Goal: Task Accomplishment & Management: Use online tool/utility

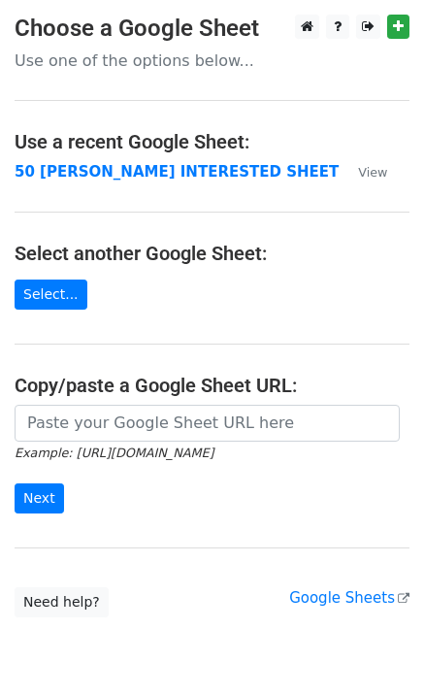
click at [93, 158] on main "Choose a Google Sheet Use one of the options below... Use a recent Google Sheet…" at bounding box center [212, 316] width 424 height 603
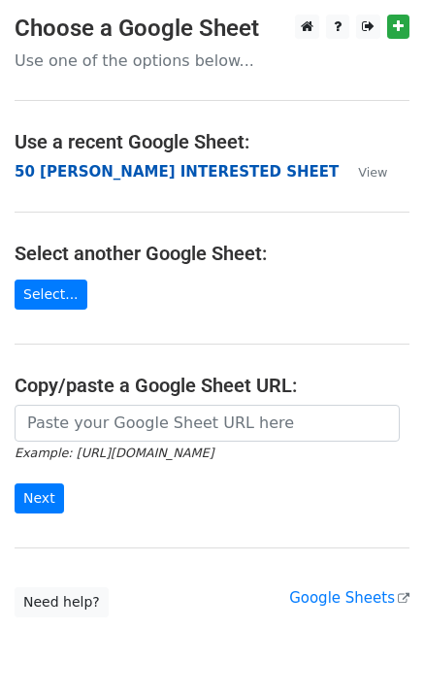
click at [91, 165] on strong "50 [PERSON_NAME] INTERESTED SHEET" at bounding box center [177, 171] width 324 height 17
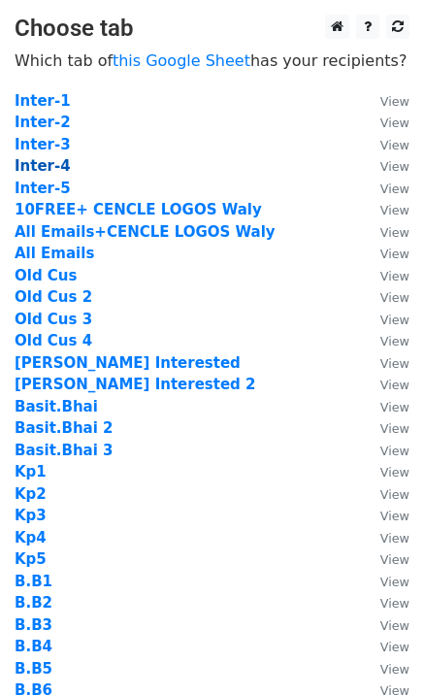
click at [37, 165] on strong "Inter-4" at bounding box center [43, 165] width 56 height 17
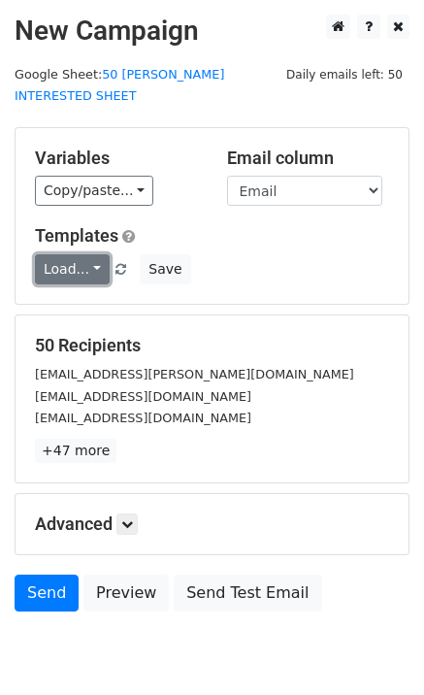
click at [59, 254] on link "Load..." at bounding box center [72, 269] width 75 height 30
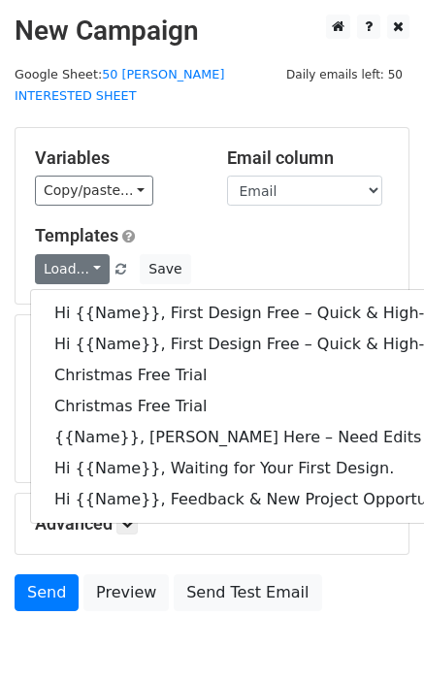
click at [307, 254] on div "Load... Hi {{Name}}, First Design Free – Quick & High-Quality Digitizing! Hi {{…" at bounding box center [211, 269] width 383 height 30
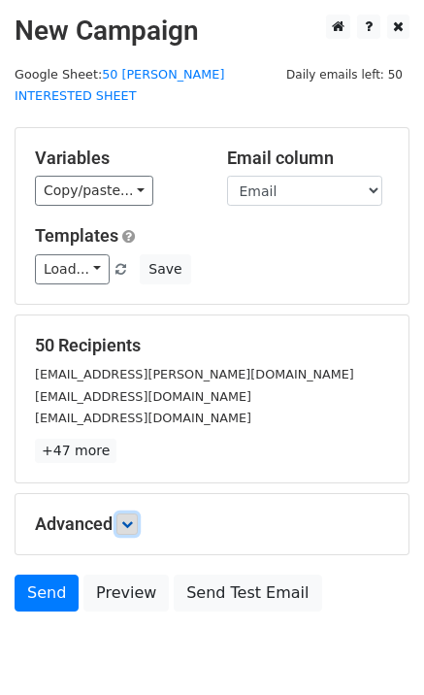
click at [137, 513] on link at bounding box center [126, 523] width 21 height 21
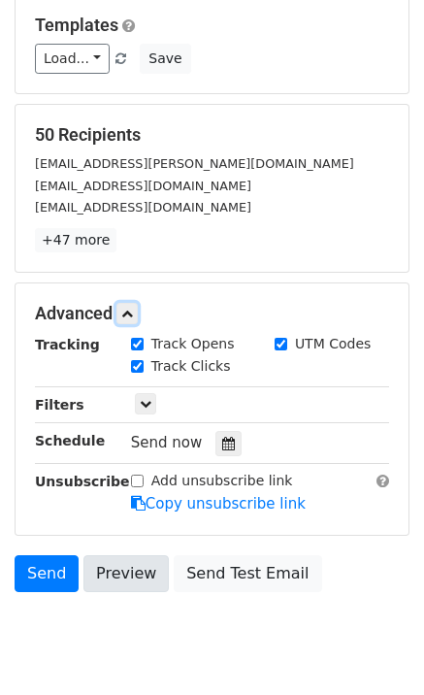
scroll to position [249, 0]
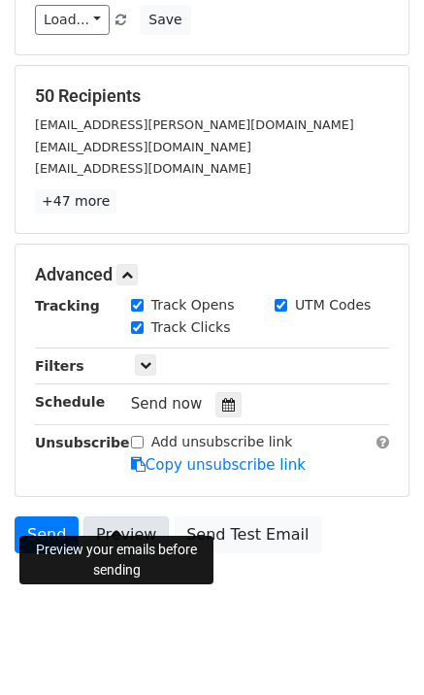
click at [132, 516] on link "Preview" at bounding box center [125, 534] width 85 height 37
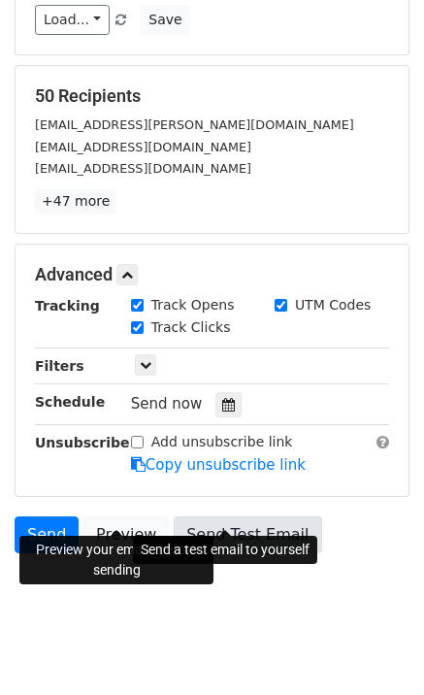
click at [265, 516] on link "Send Test Email" at bounding box center [247, 534] width 147 height 37
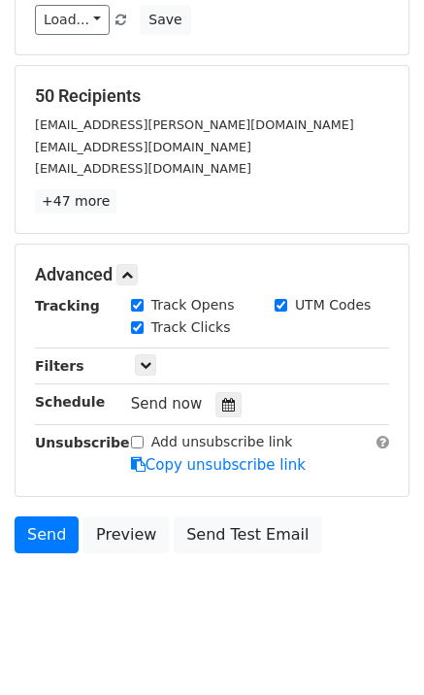
click at [29, 531] on div "Send Preview Send Test Email" at bounding box center [212, 539] width 424 height 47
click at [34, 524] on link "Send" at bounding box center [47, 534] width 64 height 37
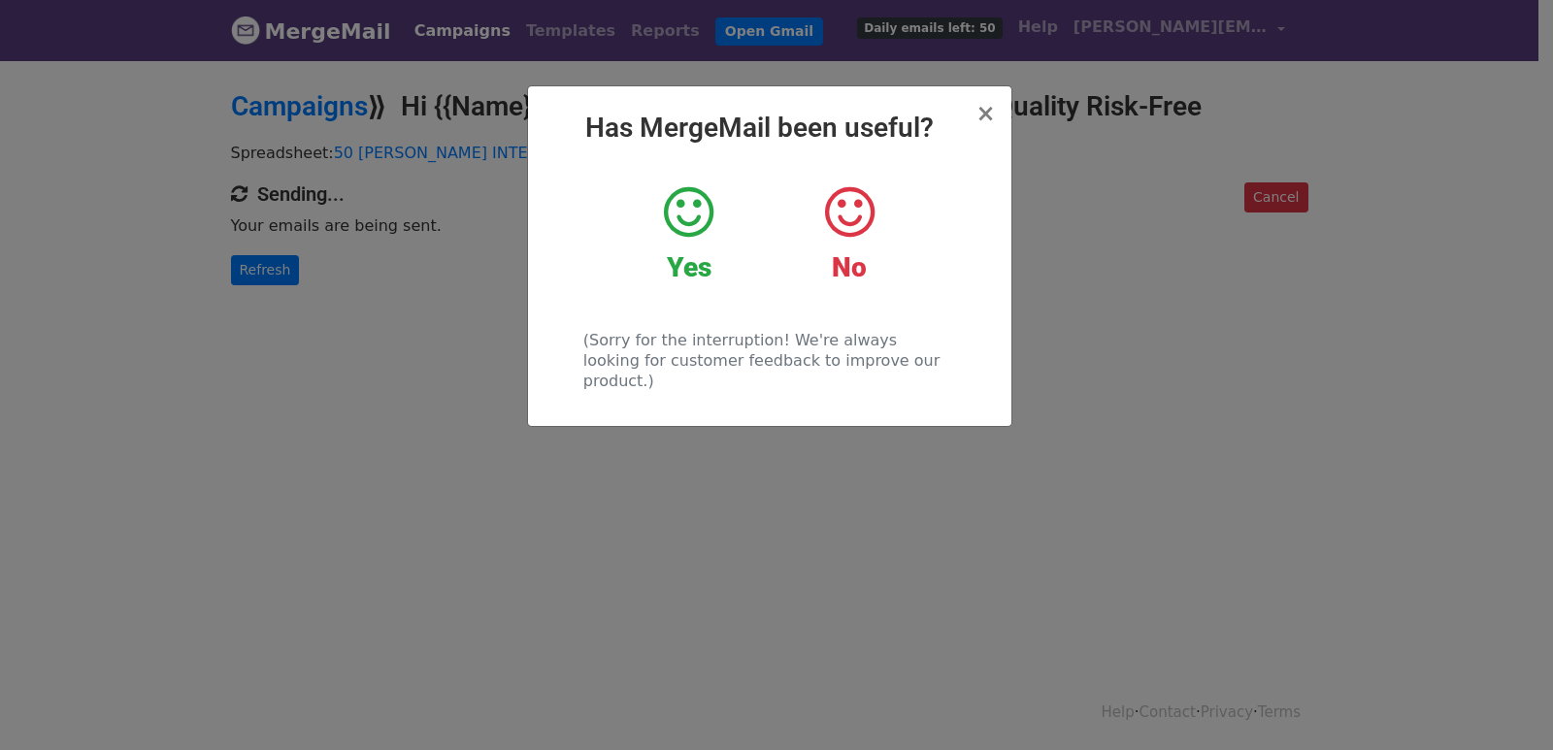
click at [163, 313] on div "× Has MergeMail been useful? Yes No (Sorry for the interruption! We're always l…" at bounding box center [776, 404] width 1553 height 692
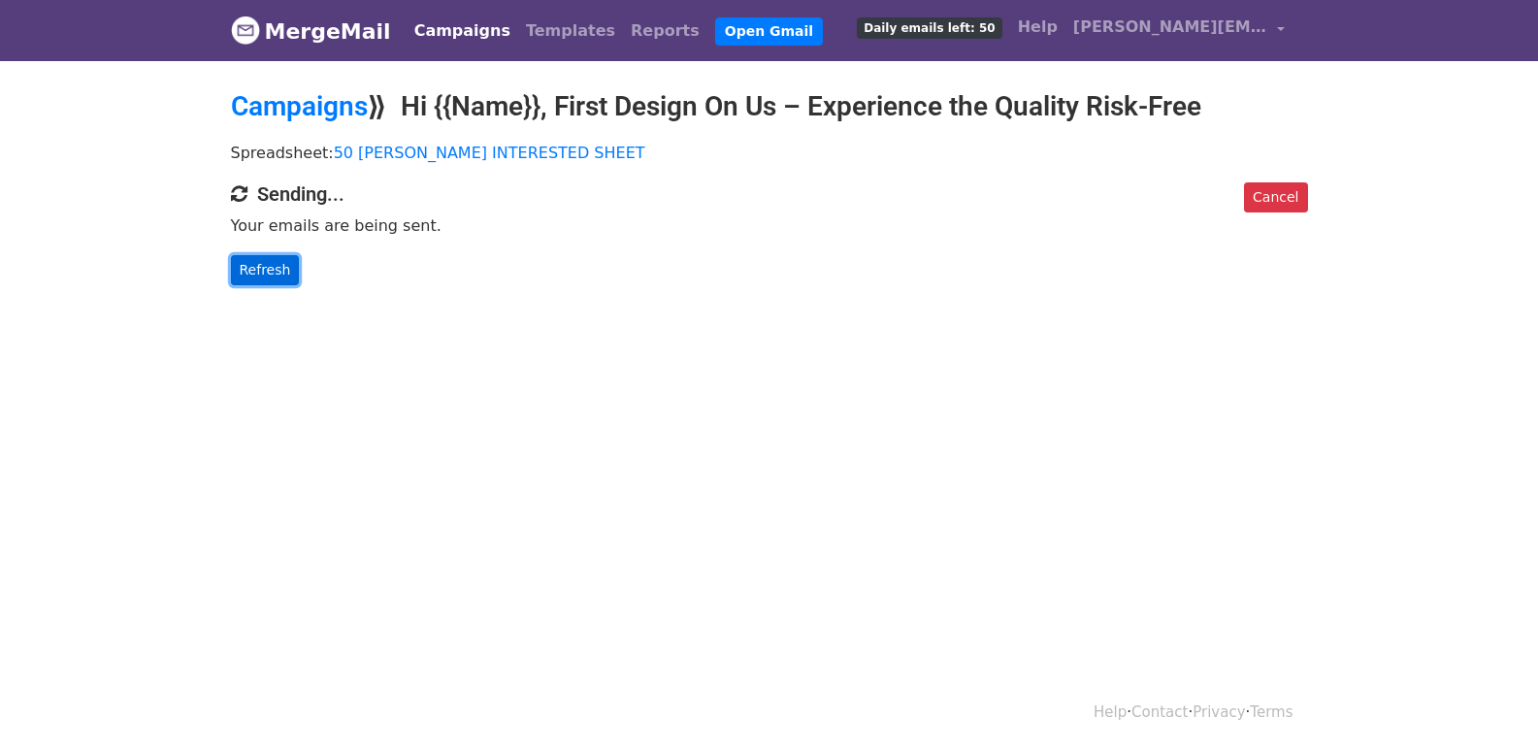
click at [239, 278] on link "Refresh" at bounding box center [265, 270] width 69 height 30
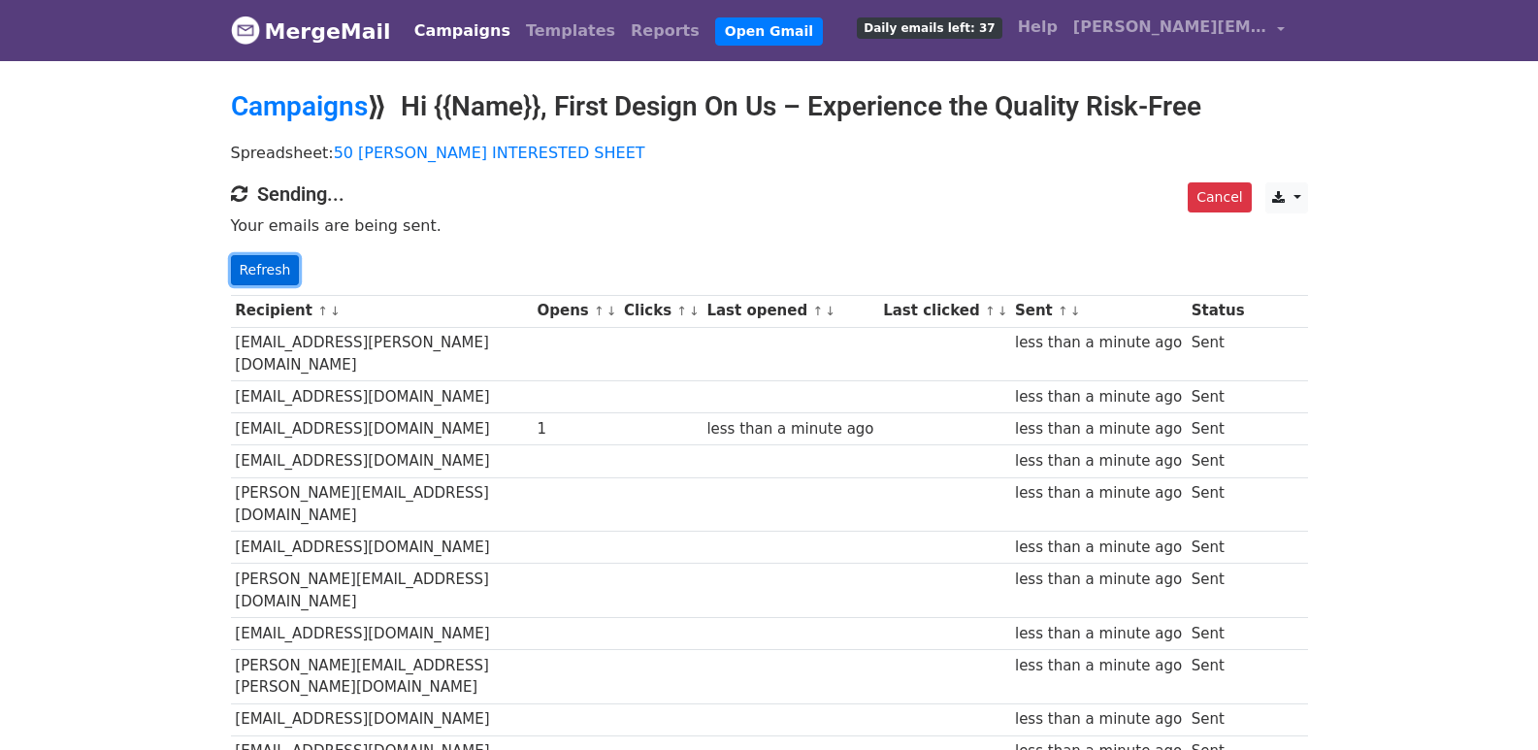
click at [271, 280] on link "Refresh" at bounding box center [265, 270] width 69 height 30
click at [245, 265] on link "Refresh" at bounding box center [265, 270] width 69 height 30
click at [248, 276] on link "Refresh" at bounding box center [265, 270] width 69 height 30
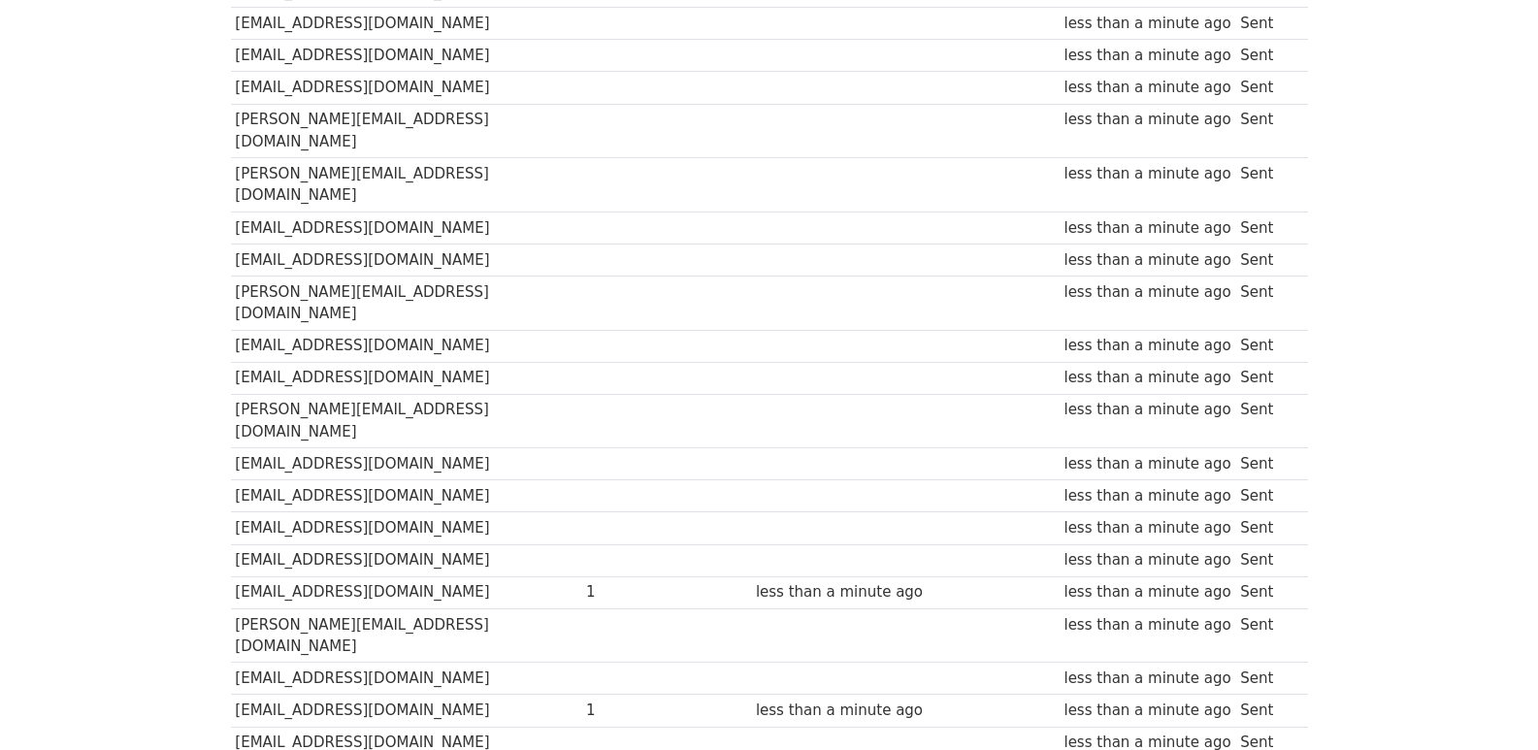
scroll to position [61, 0]
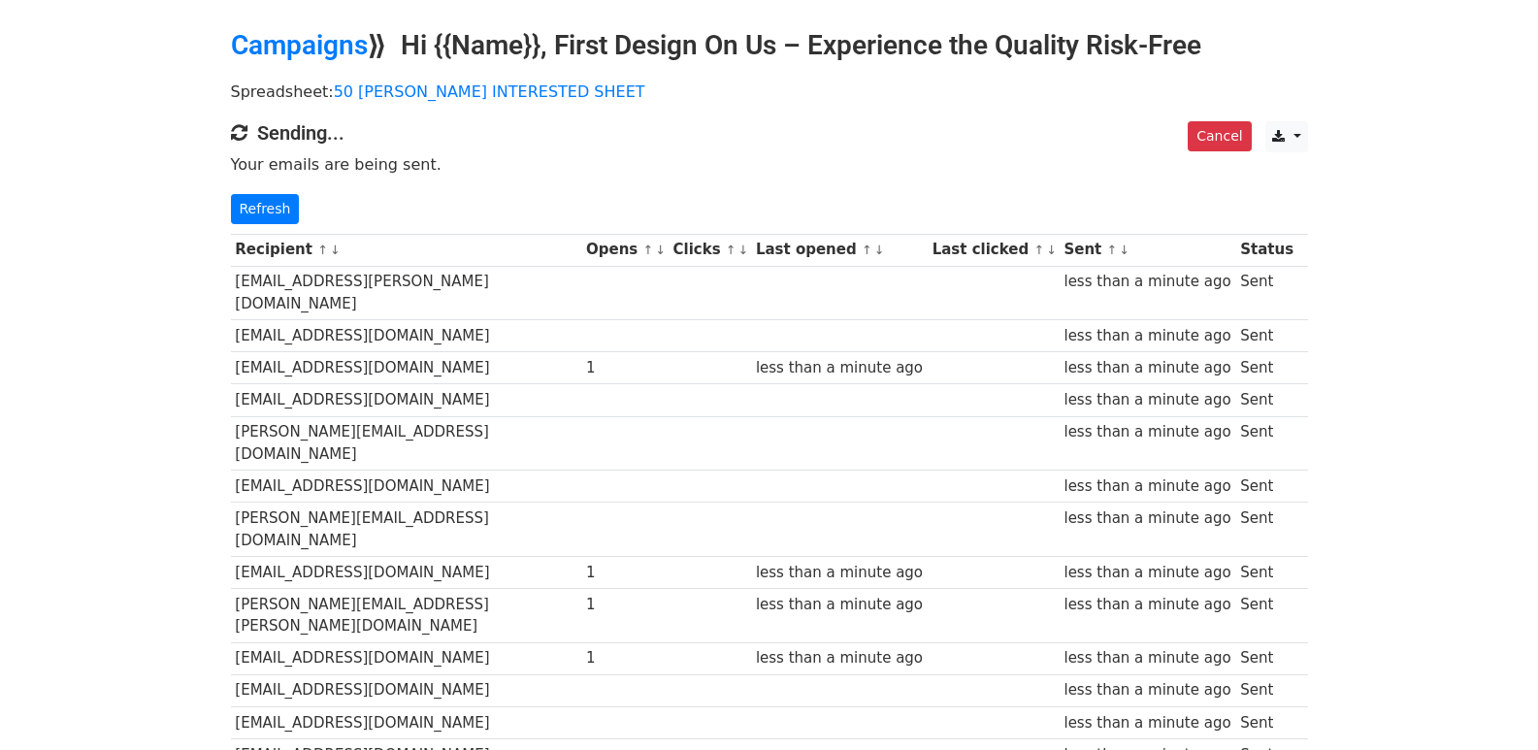
click at [272, 188] on div "Cancel CSV Excel Sending... Your emails are being sent. Refresh" at bounding box center [769, 172] width 1106 height 103
click at [272, 189] on div "Cancel CSV Excel Sending... Your emails are being sent. Refresh" at bounding box center [769, 172] width 1106 height 103
click at [272, 200] on link "Refresh" at bounding box center [265, 209] width 69 height 30
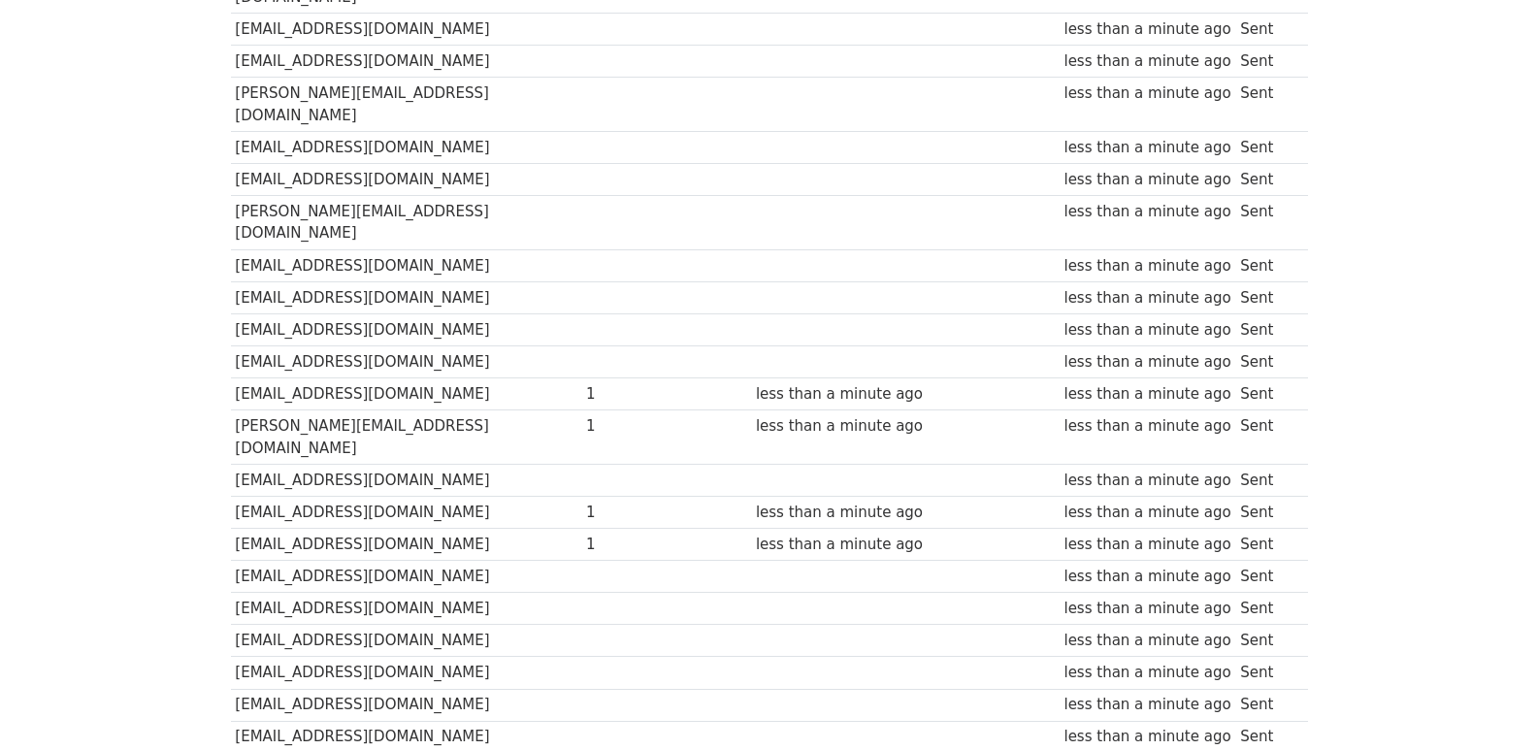
scroll to position [1351, 0]
